Goal: Transaction & Acquisition: Obtain resource

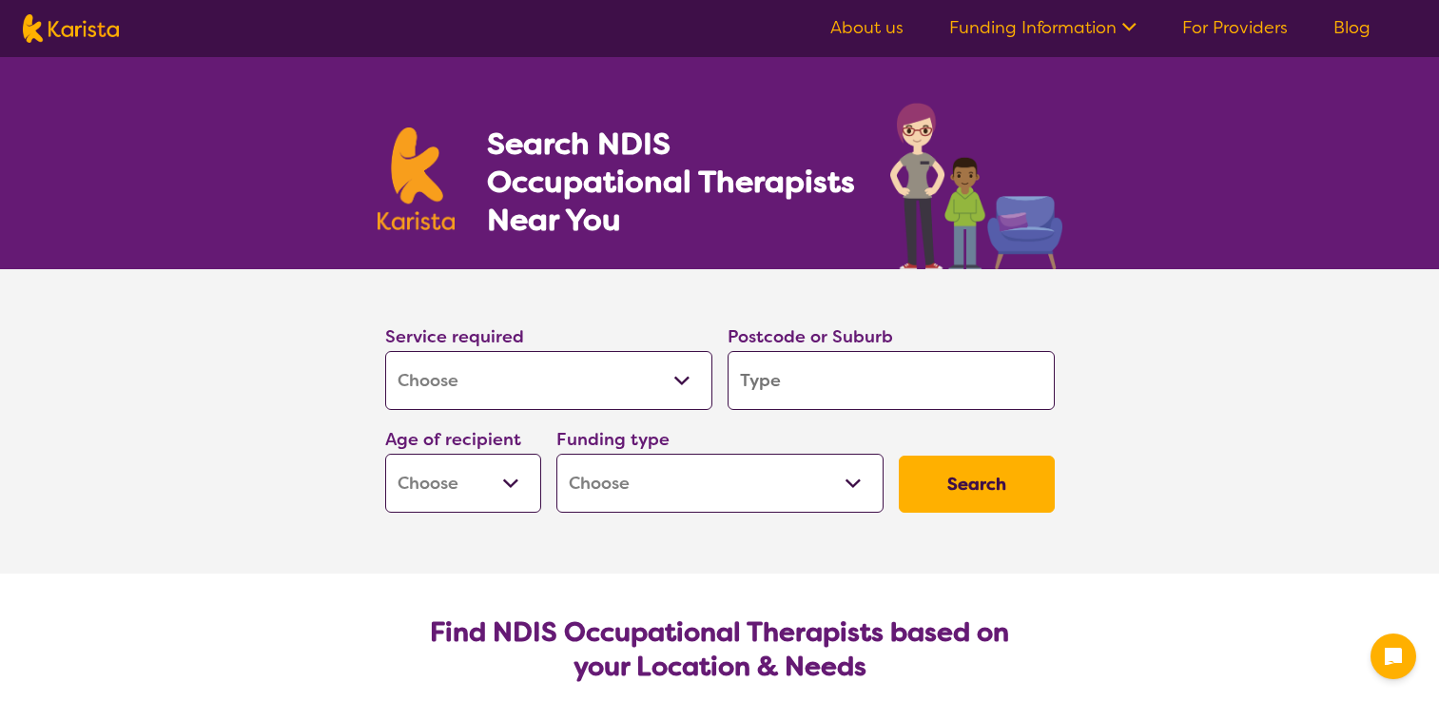
select select "[MEDICAL_DATA]"
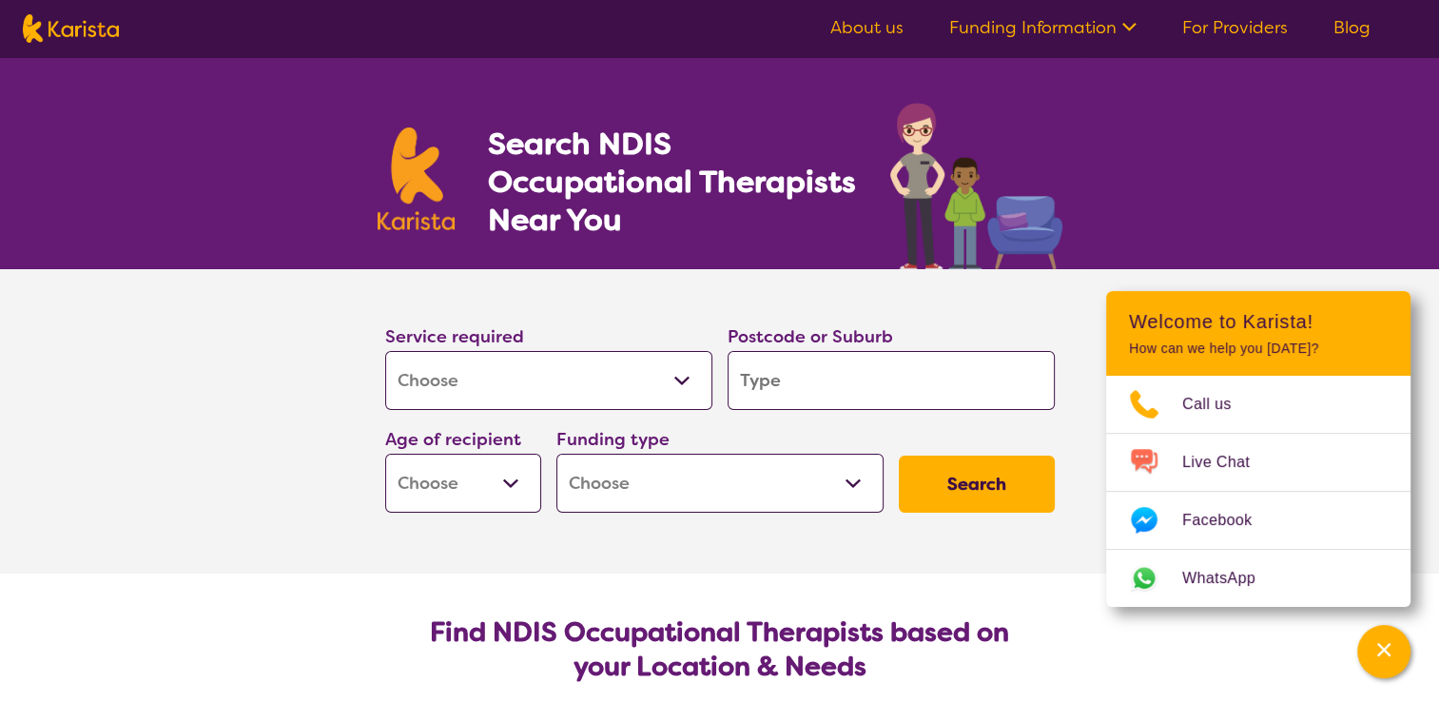
click at [774, 377] on input "search" at bounding box center [891, 380] width 327 height 59
type input "2"
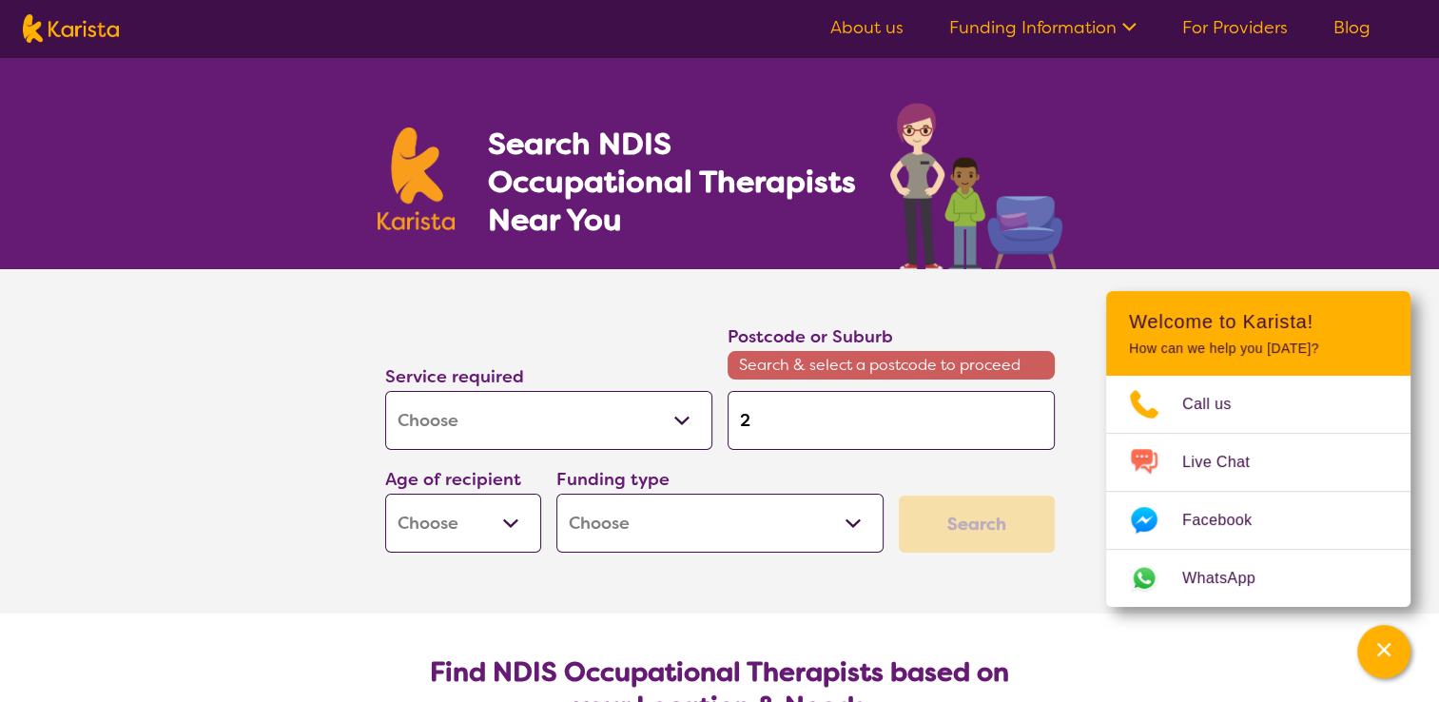
type input "20"
type input "203"
type input "2032"
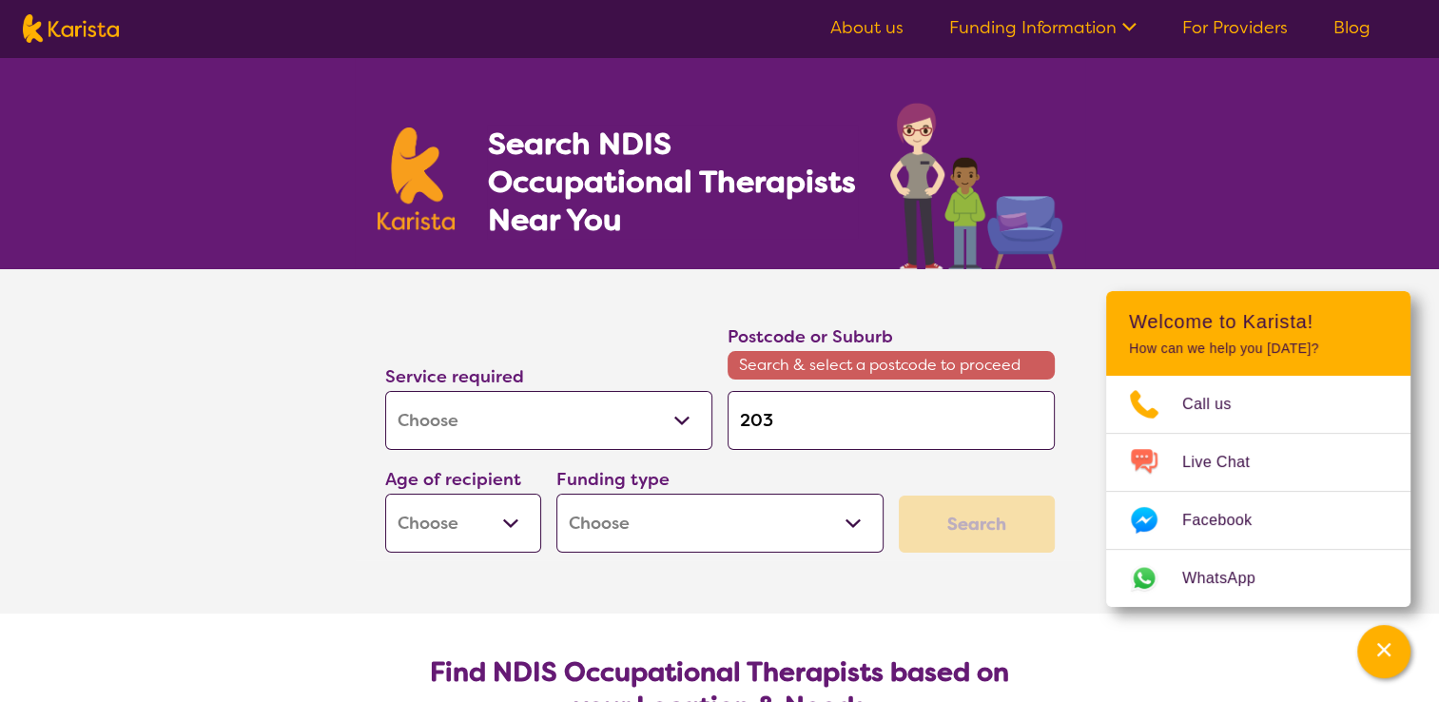
type input "2032"
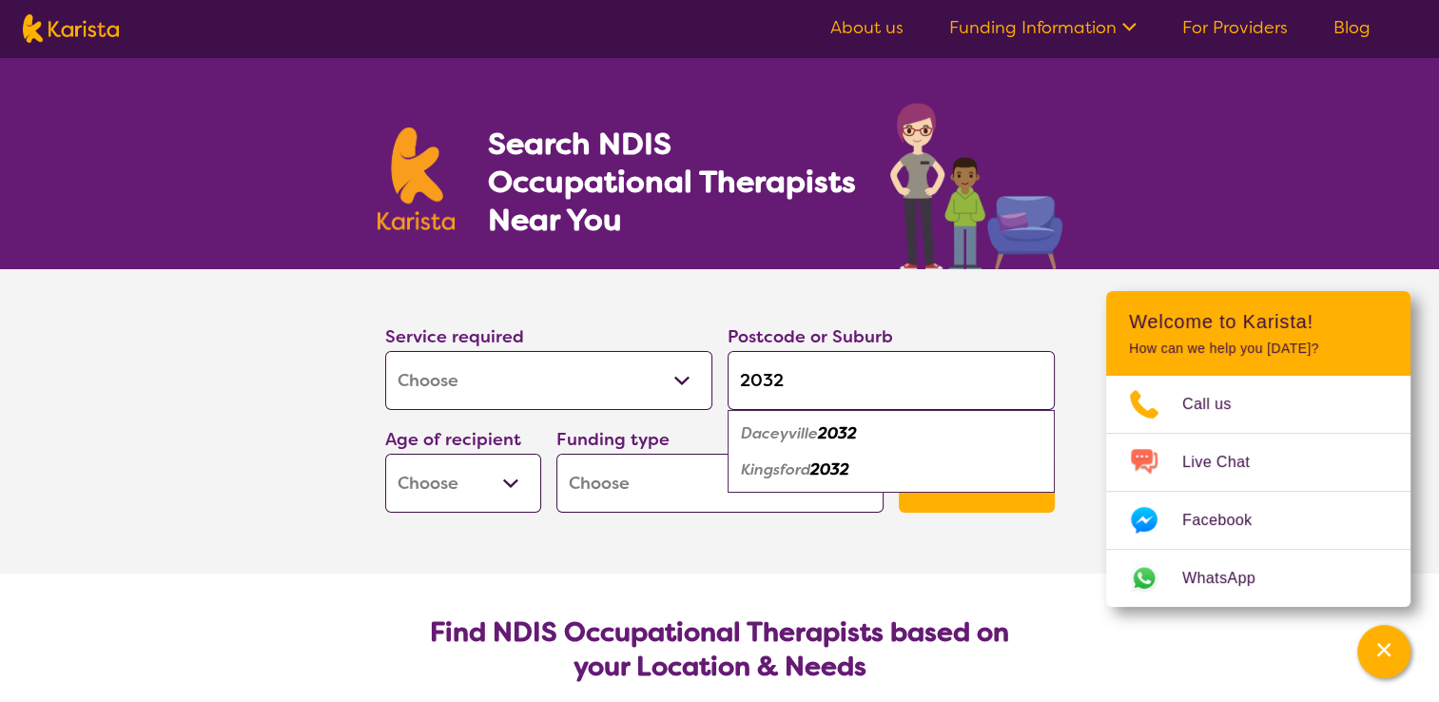
type input "2032"
click at [771, 434] on em "Daceyville" at bounding box center [779, 433] width 77 height 20
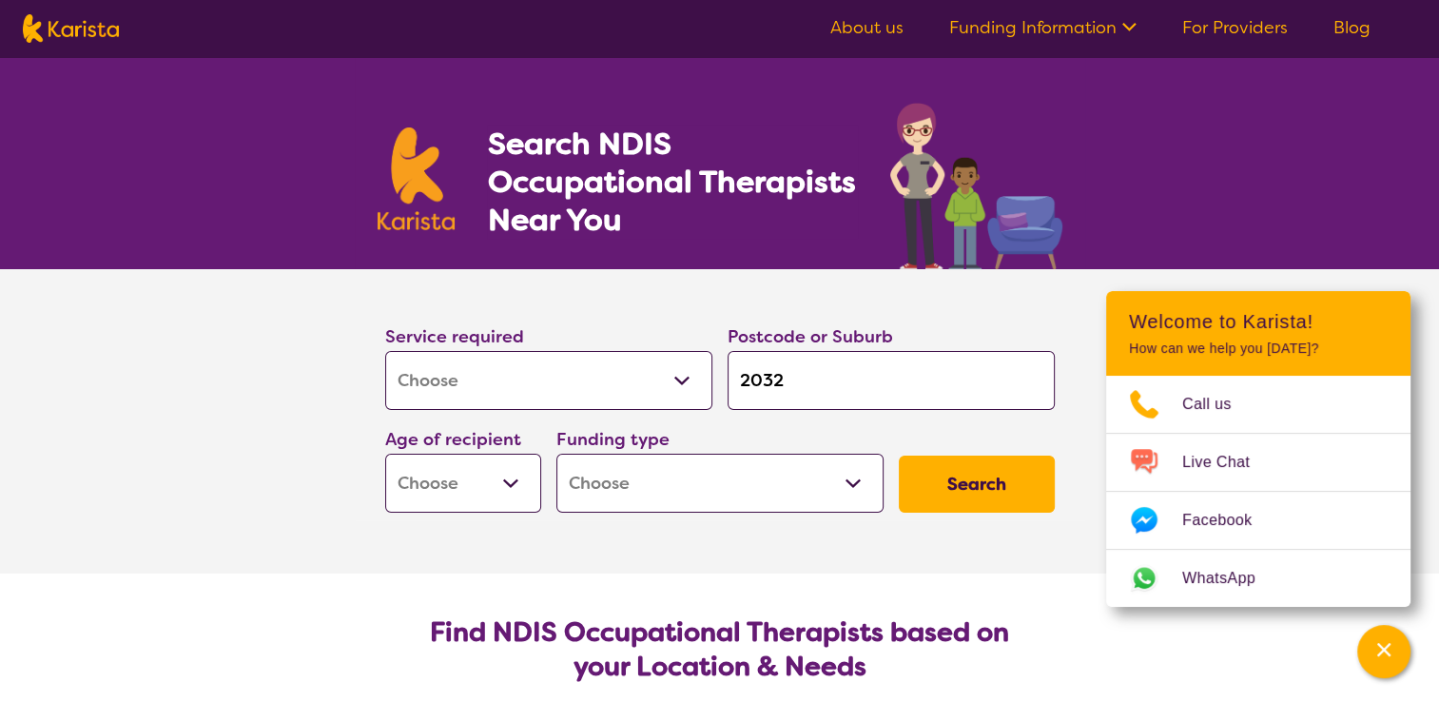
click at [510, 484] on select "Early Childhood - 0 to 9 Child - 10 to 11 Adolescent - 12 to 17 Adult - 18 to 6…" at bounding box center [463, 483] width 156 height 59
select select "CH"
click at [385, 454] on select "Early Childhood - 0 to 9 Child - 10 to 11 Adolescent - 12 to 17 Adult - 18 to 6…" at bounding box center [463, 483] width 156 height 59
select select "CH"
click at [850, 482] on select "Home Care Package (HCP) National Disability Insurance Scheme (NDIS) I don't know" at bounding box center [719, 483] width 327 height 59
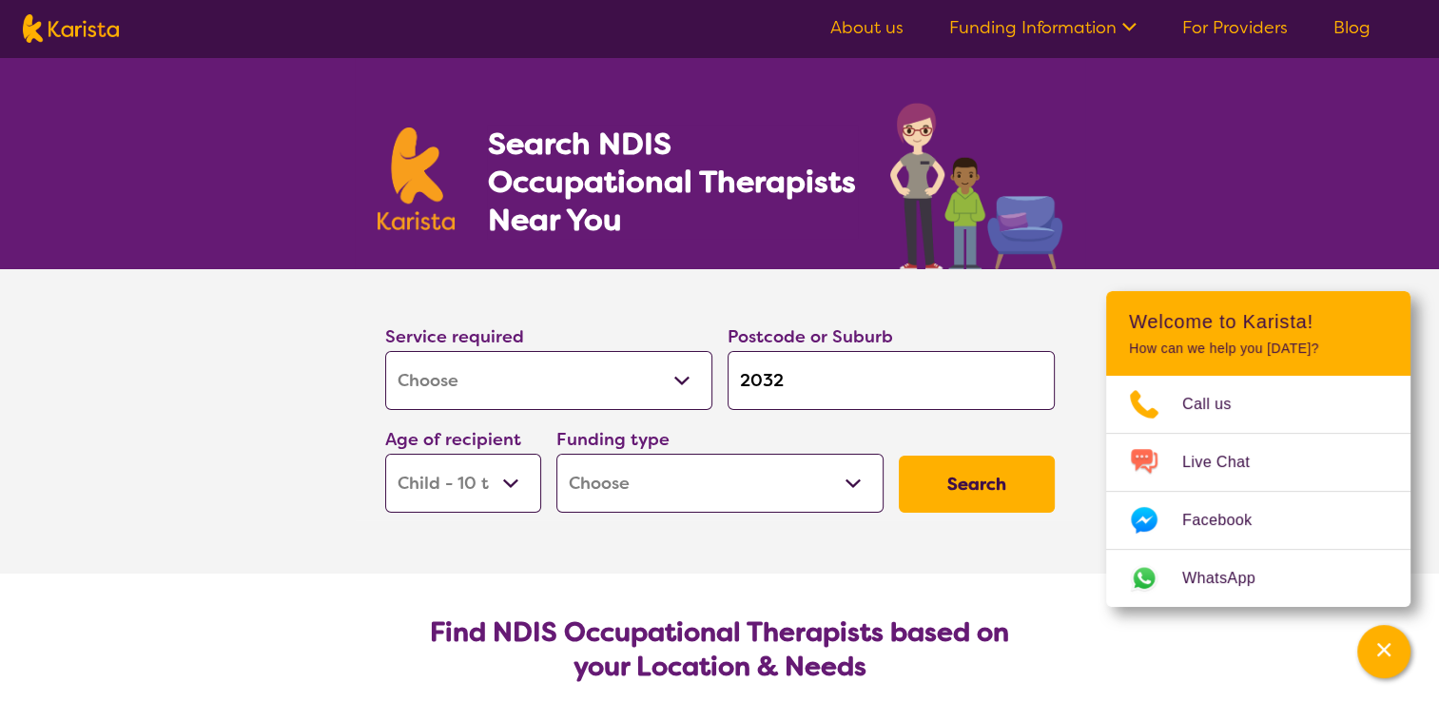
select select "NDIS"
click at [556, 454] on select "Home Care Package (HCP) National Disability Insurance Scheme (NDIS) I don't know" at bounding box center [719, 483] width 327 height 59
select select "NDIS"
click at [977, 485] on button "Search" at bounding box center [977, 484] width 156 height 57
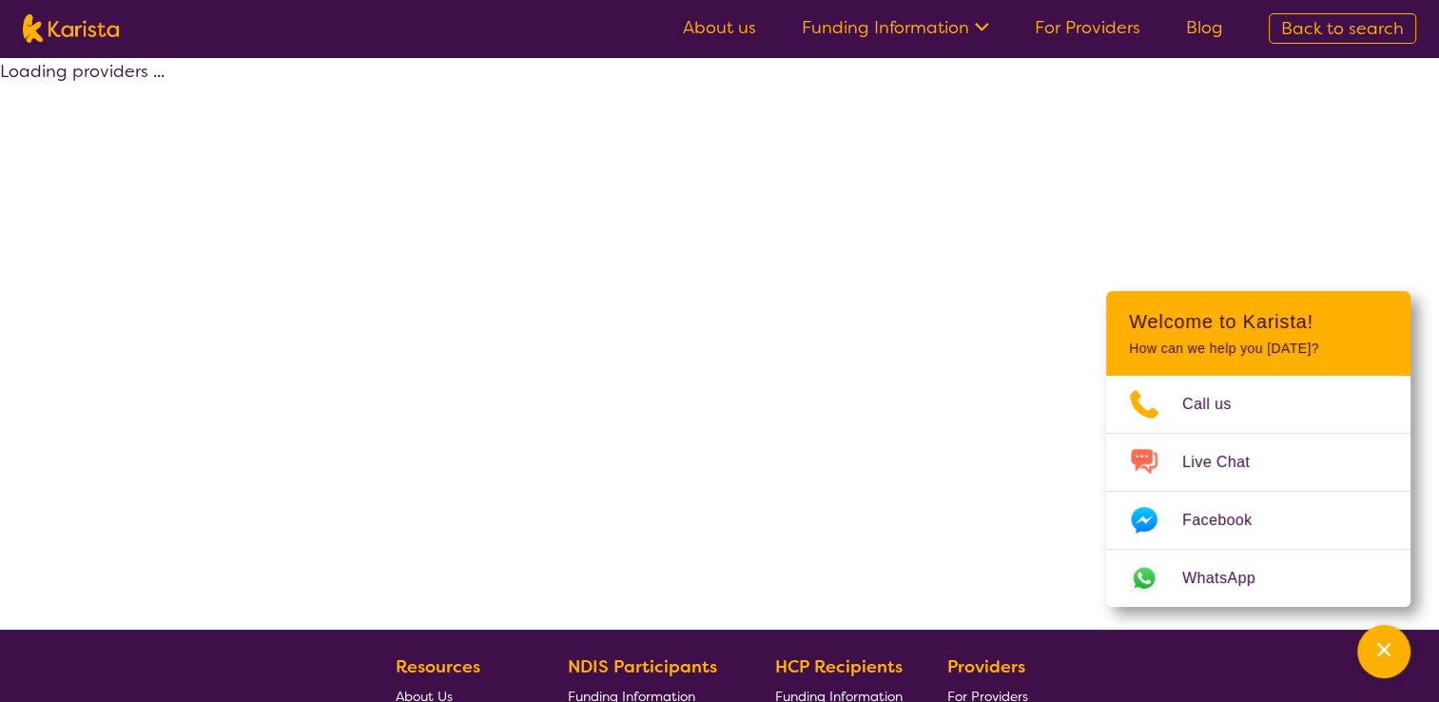
select select "by_score"
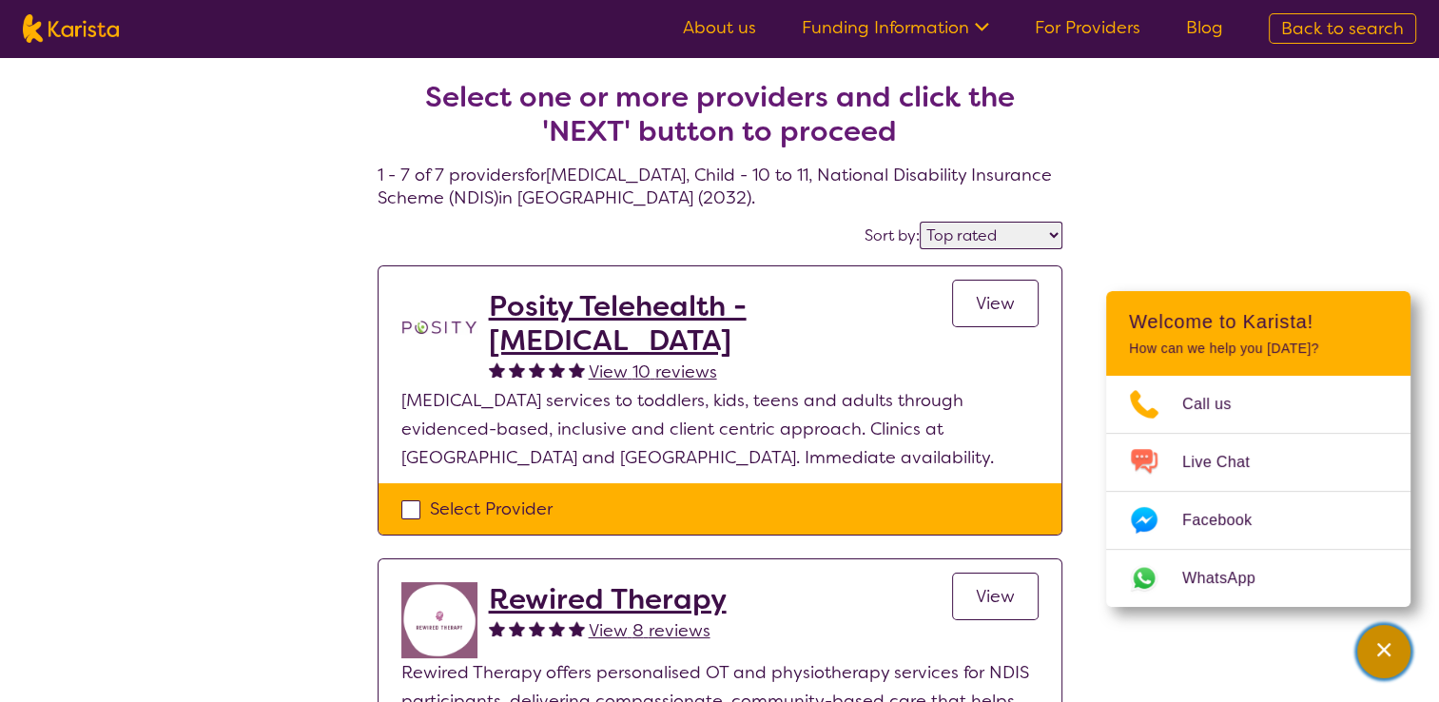
click at [1389, 648] on icon "Channel Menu" at bounding box center [1383, 649] width 19 height 19
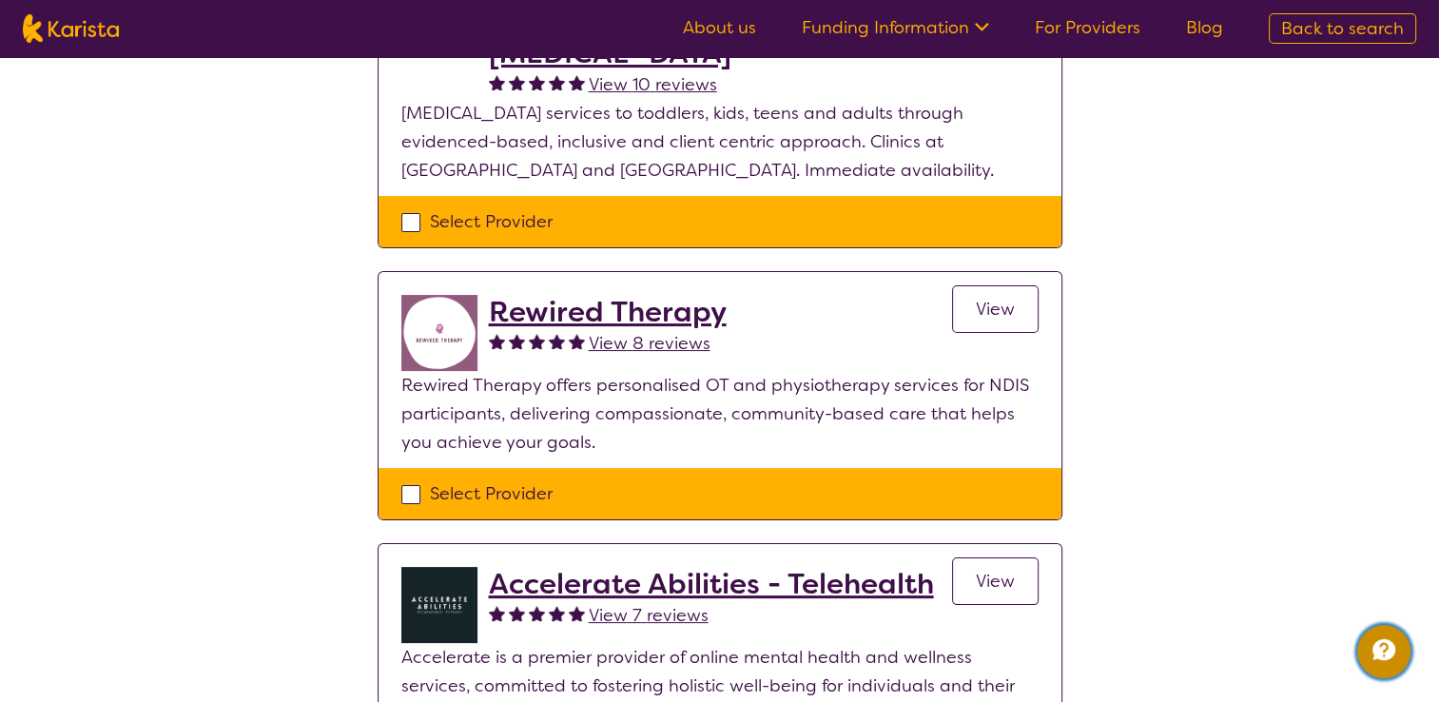
scroll to position [318, 0]
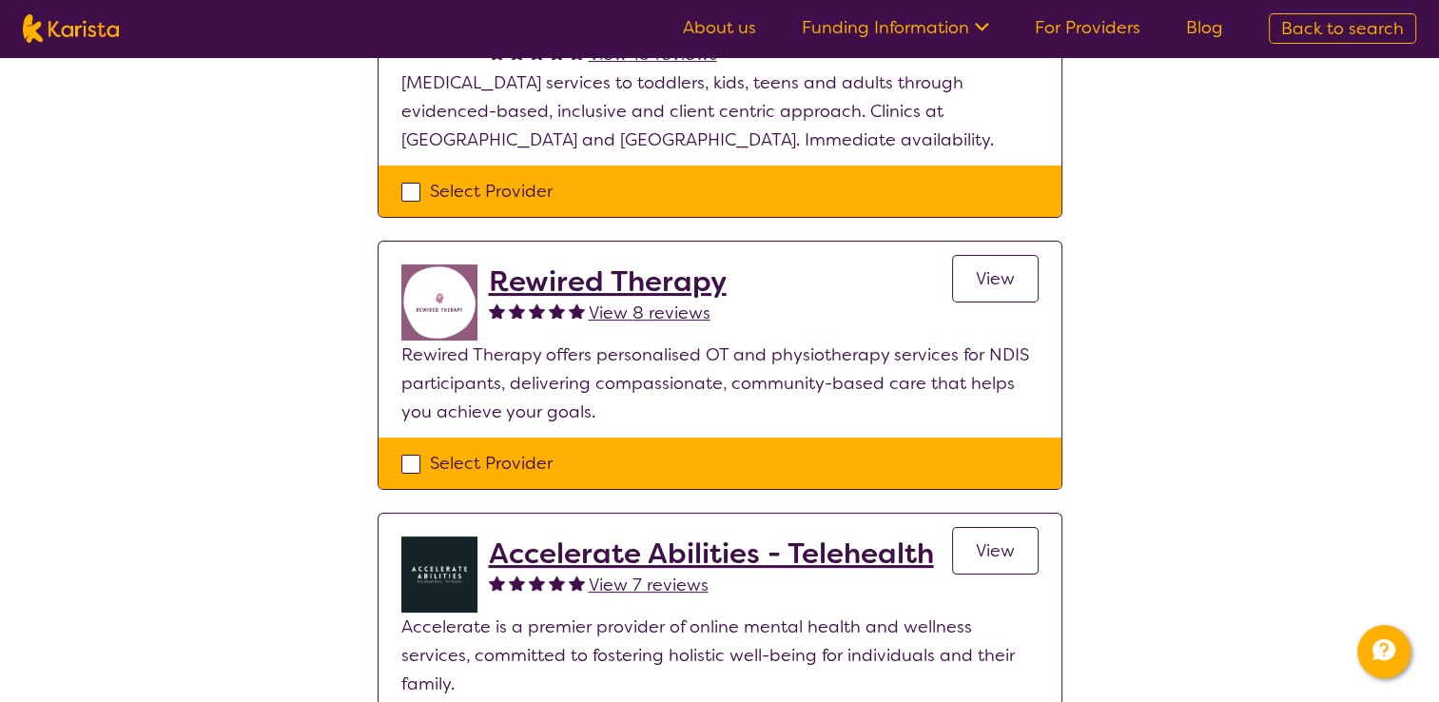
click at [997, 267] on span "View" at bounding box center [995, 278] width 39 height 23
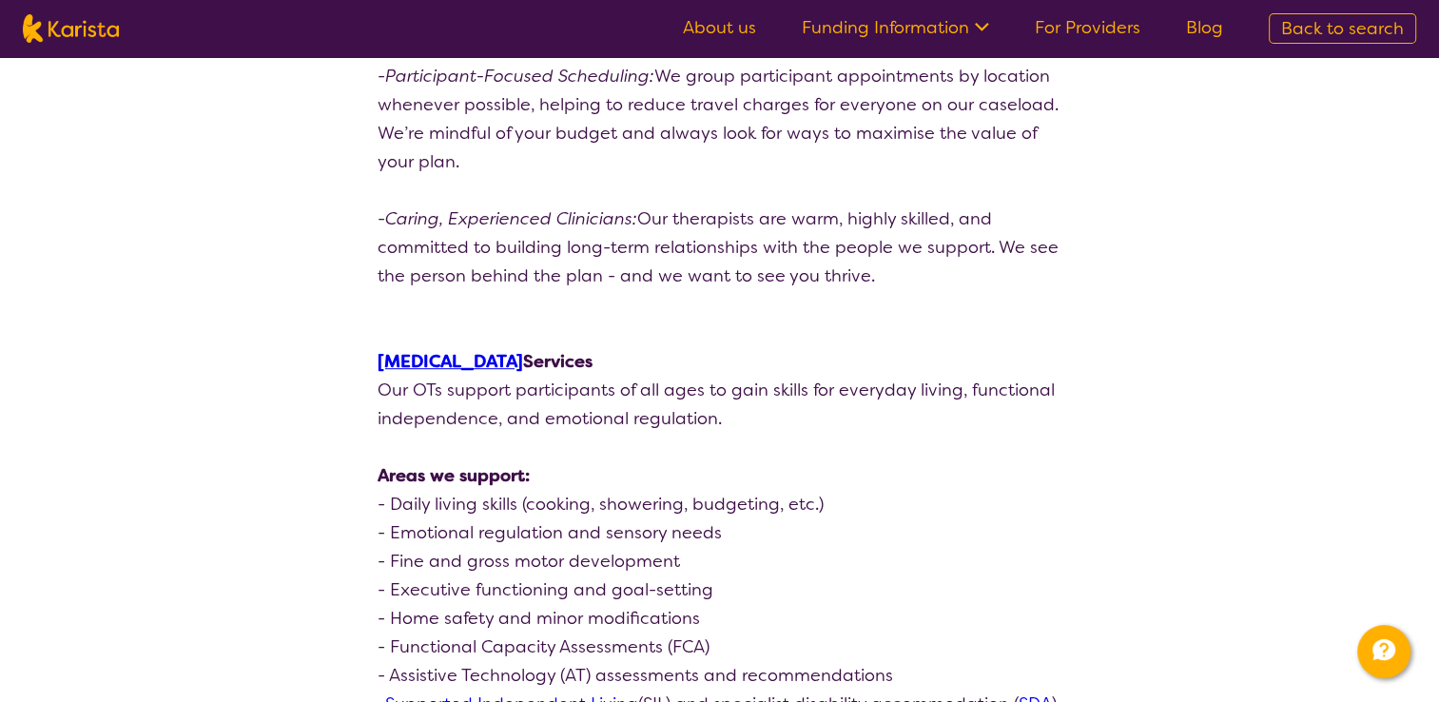
scroll to position [593, 0]
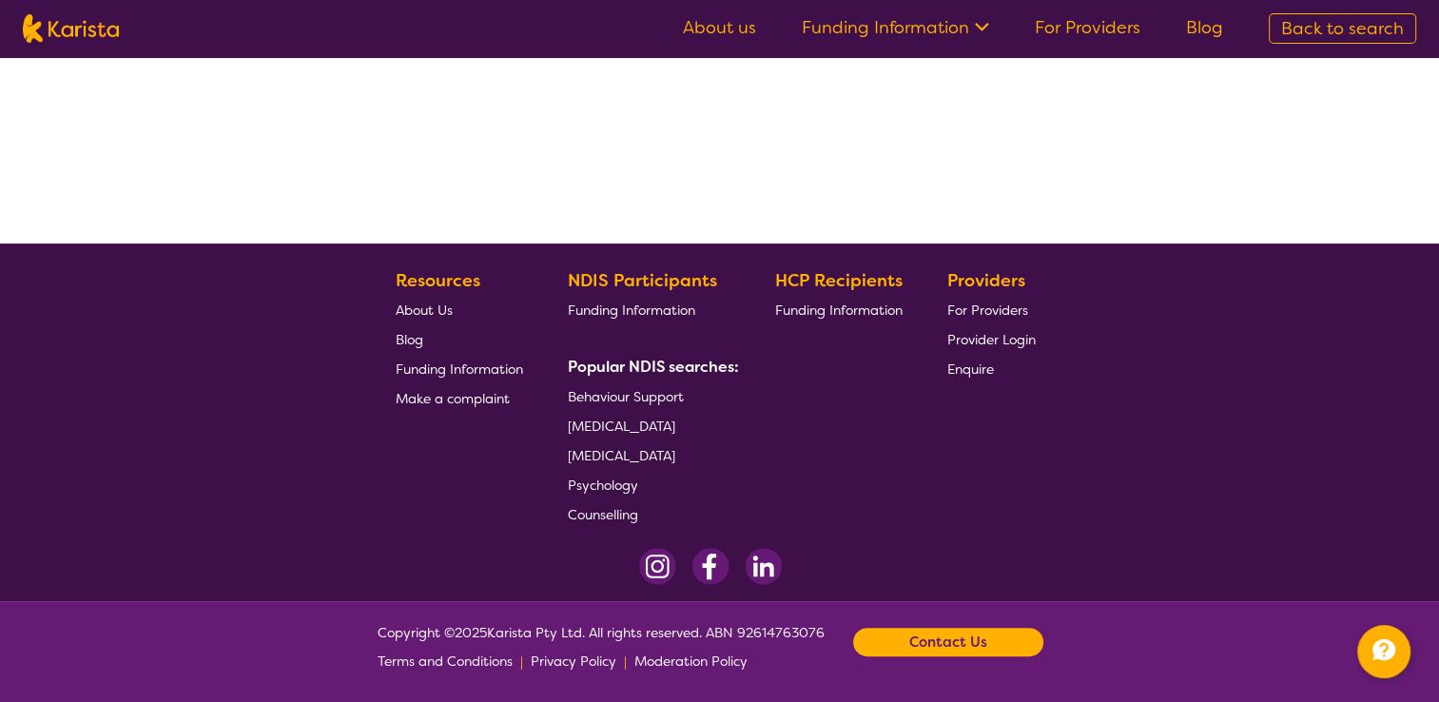
scroll to position [318, 0]
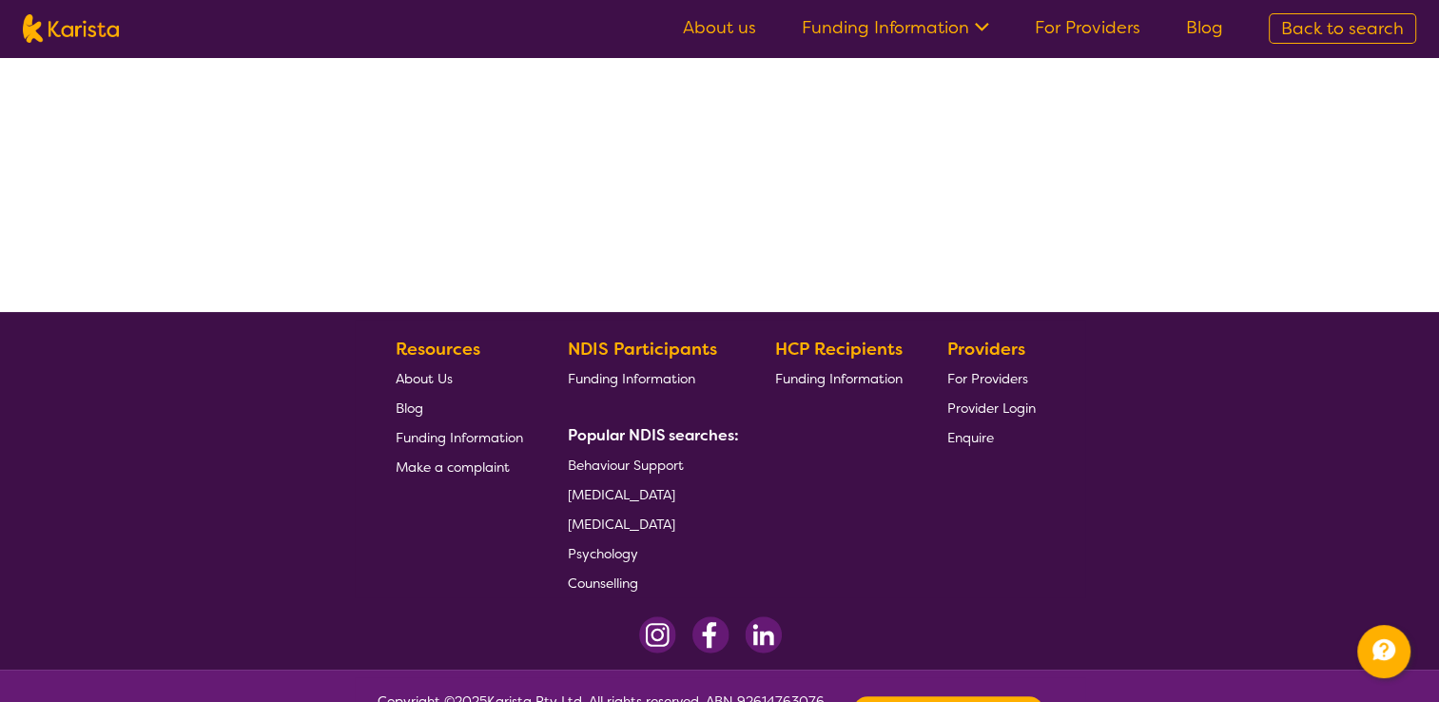
select select "by_score"
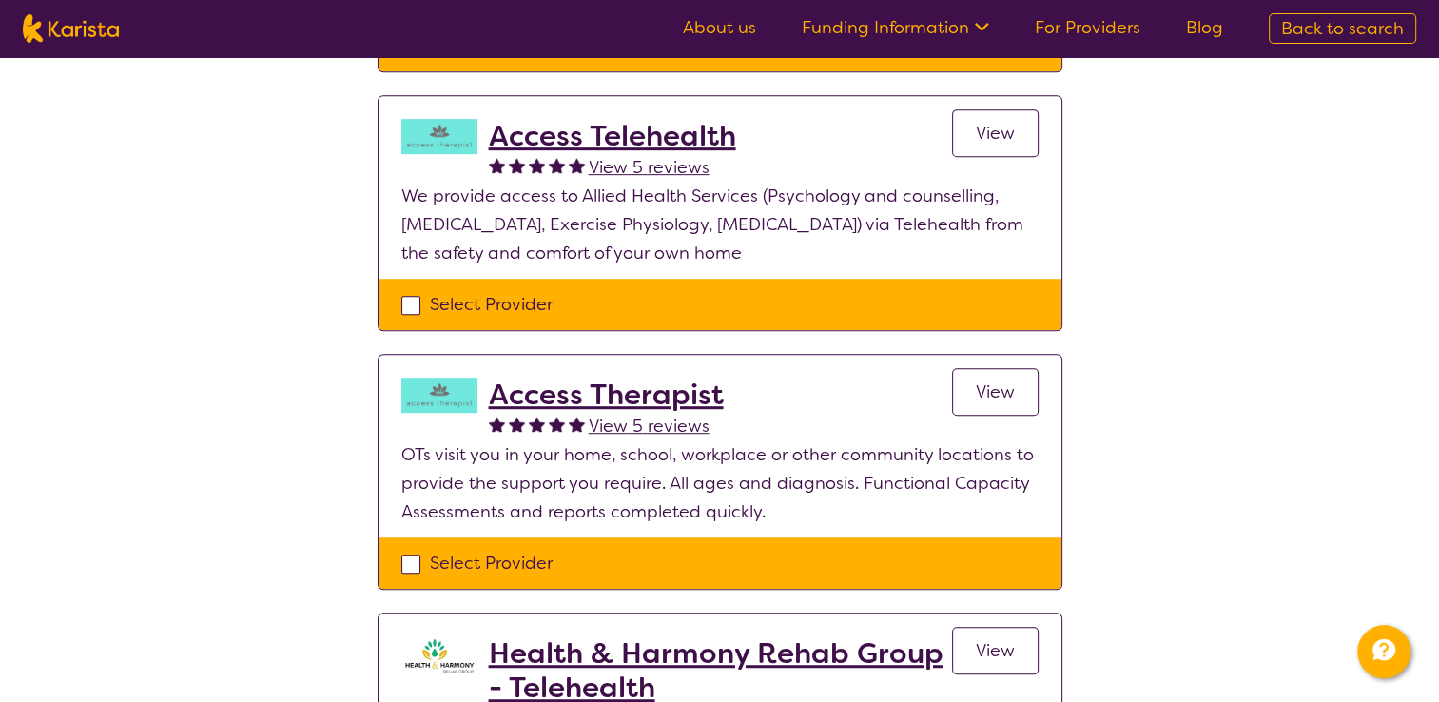
scroll to position [992, 0]
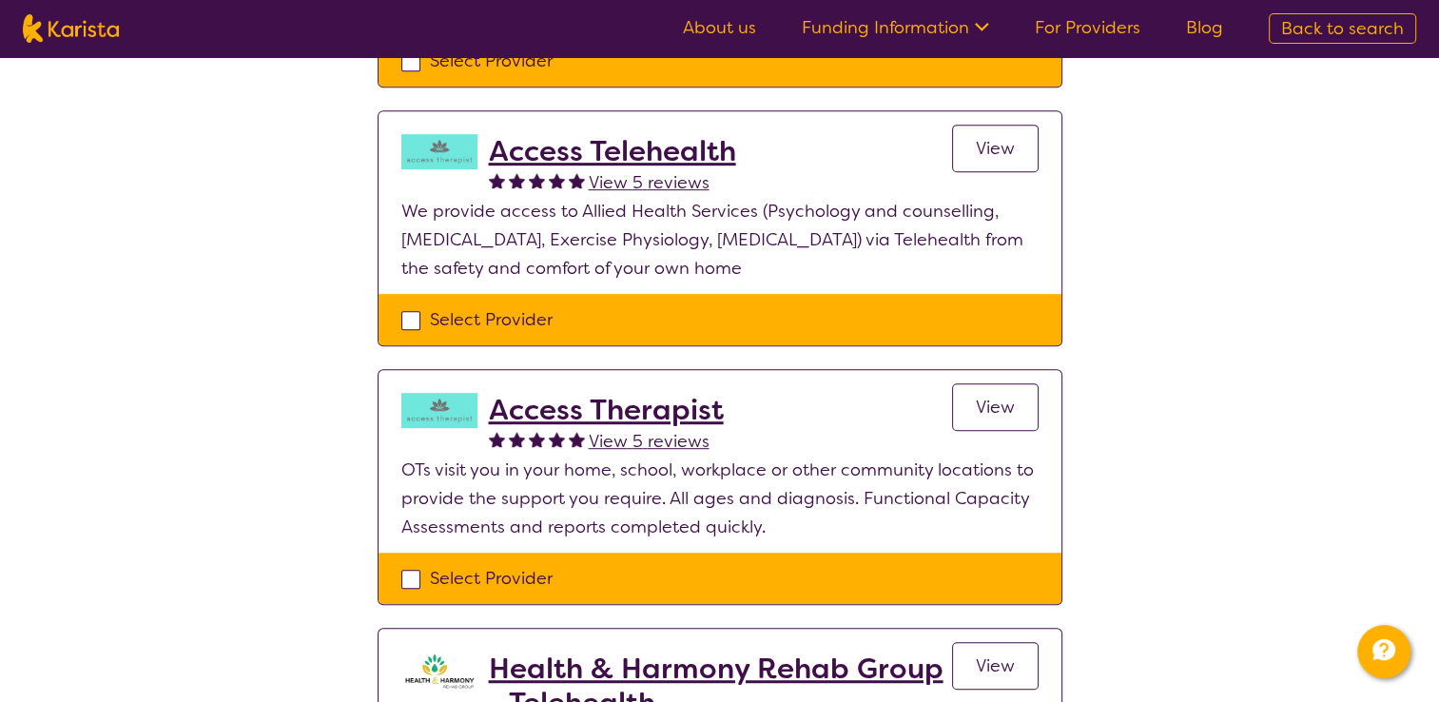
click at [584, 393] on h2 "Access Therapist" at bounding box center [606, 410] width 235 height 34
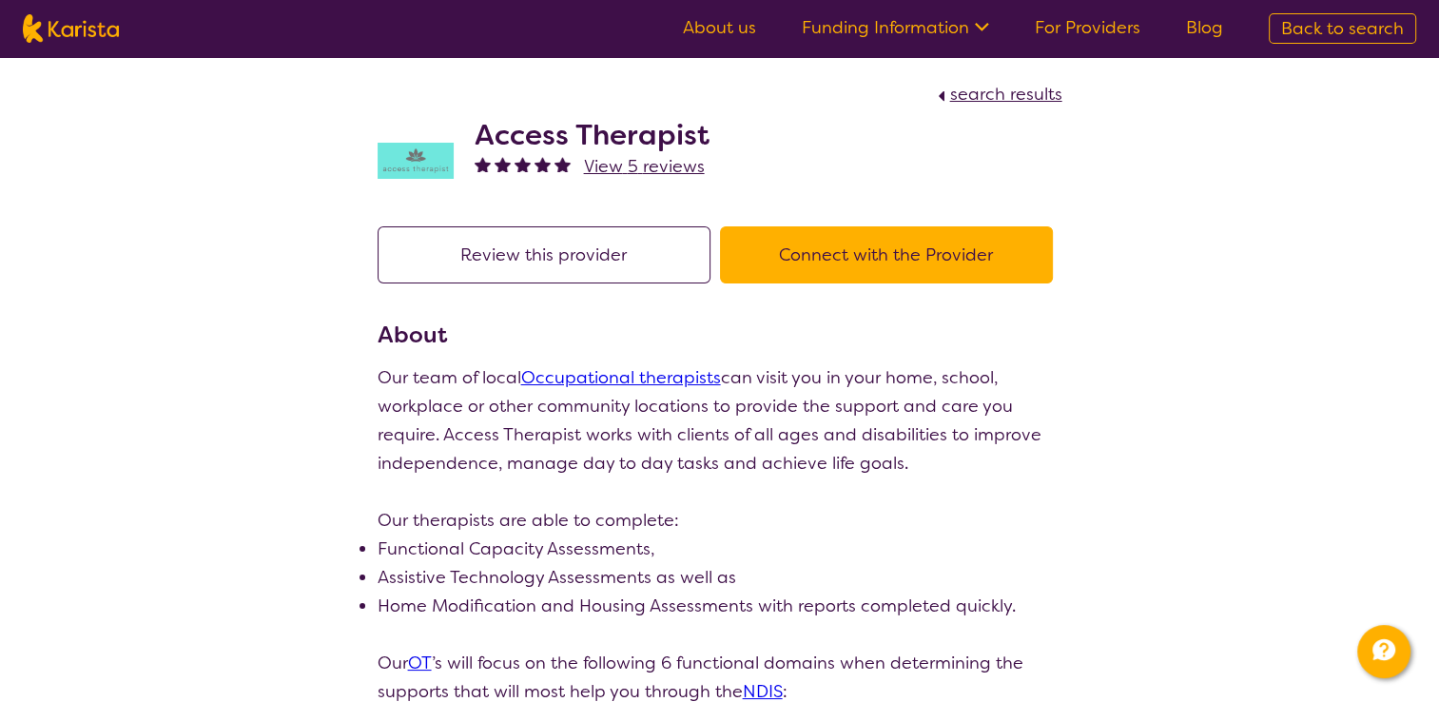
click at [910, 257] on button "Connect with the Provider" at bounding box center [886, 254] width 333 height 57
click at [814, 261] on button "Connect with the Provider" at bounding box center [886, 254] width 333 height 57
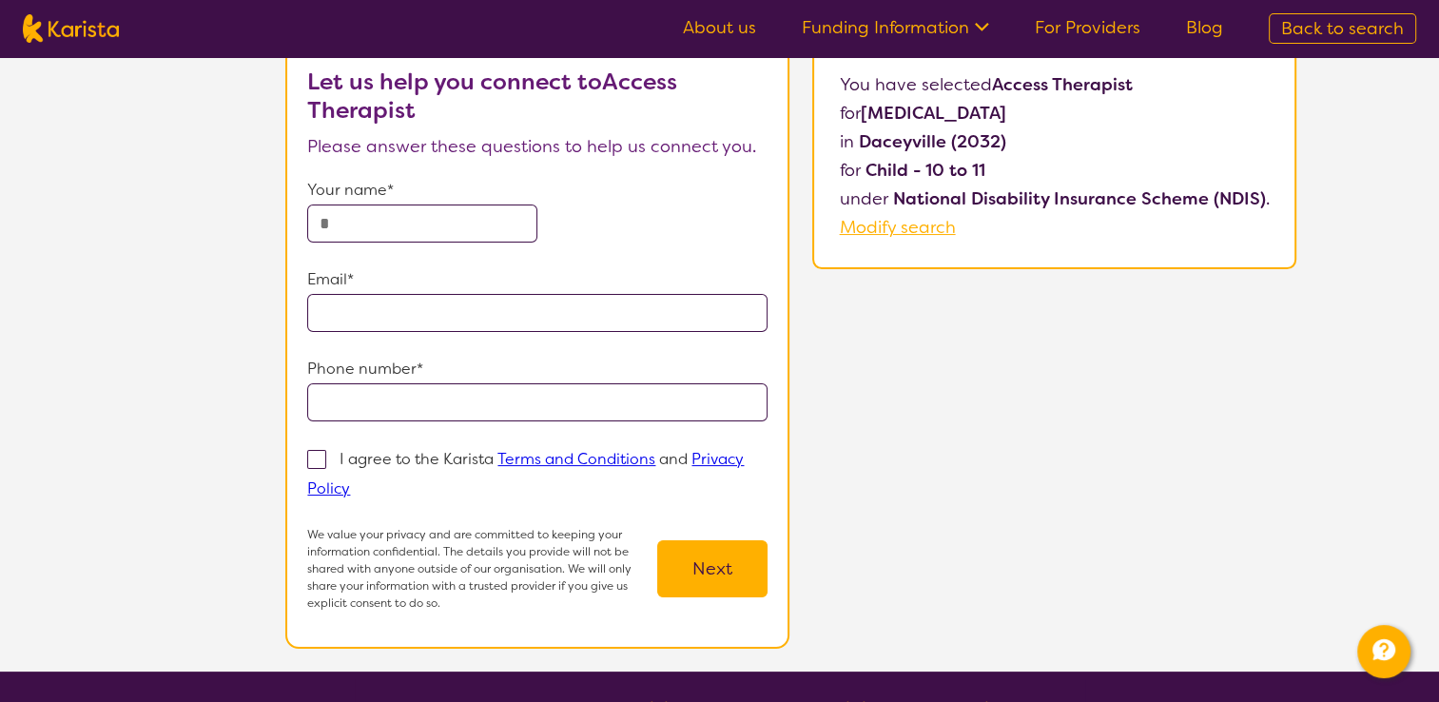
scroll to position [87, 0]
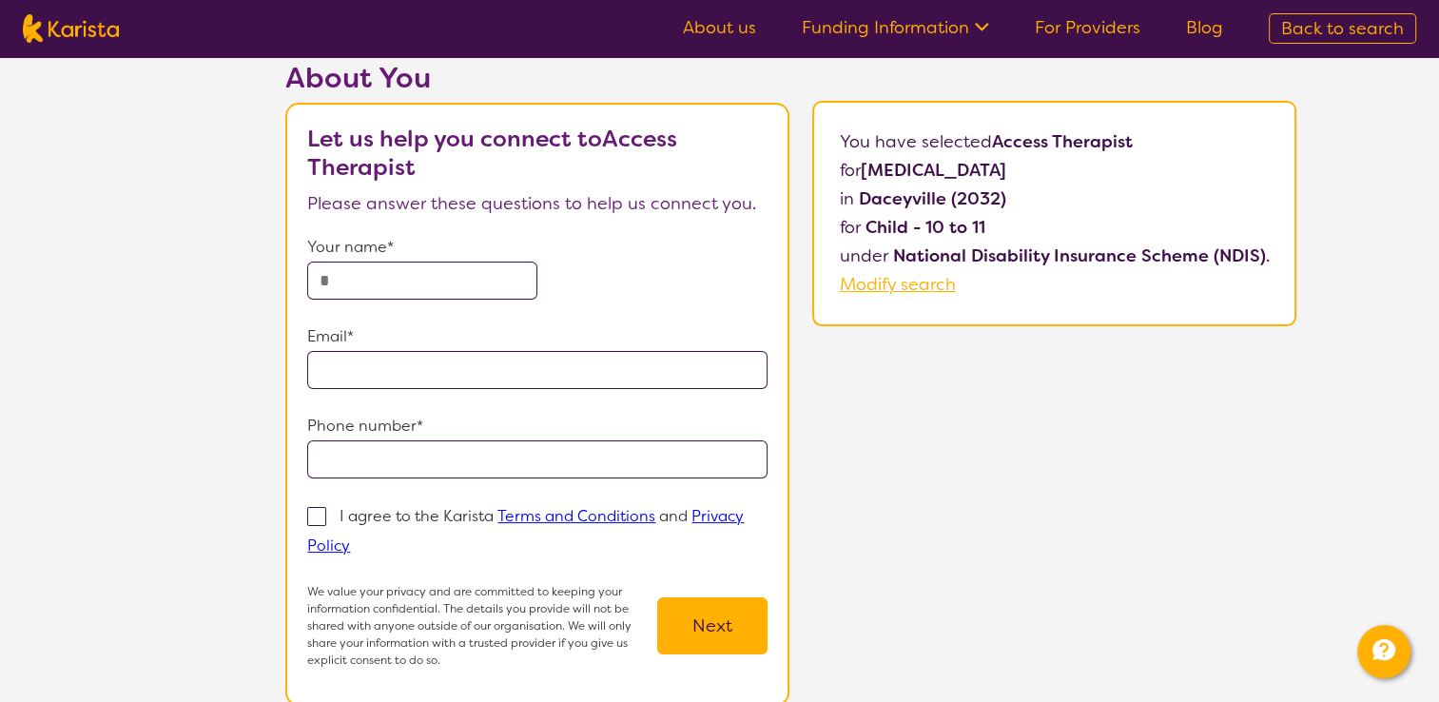
click at [434, 284] on input "text" at bounding box center [422, 281] width 230 height 38
click at [228, 158] on div "About You Let us help you connect to Access Therapist Please answer these quest…" at bounding box center [791, 395] width 1296 height 668
